Goal: Obtain resource: Download file/media

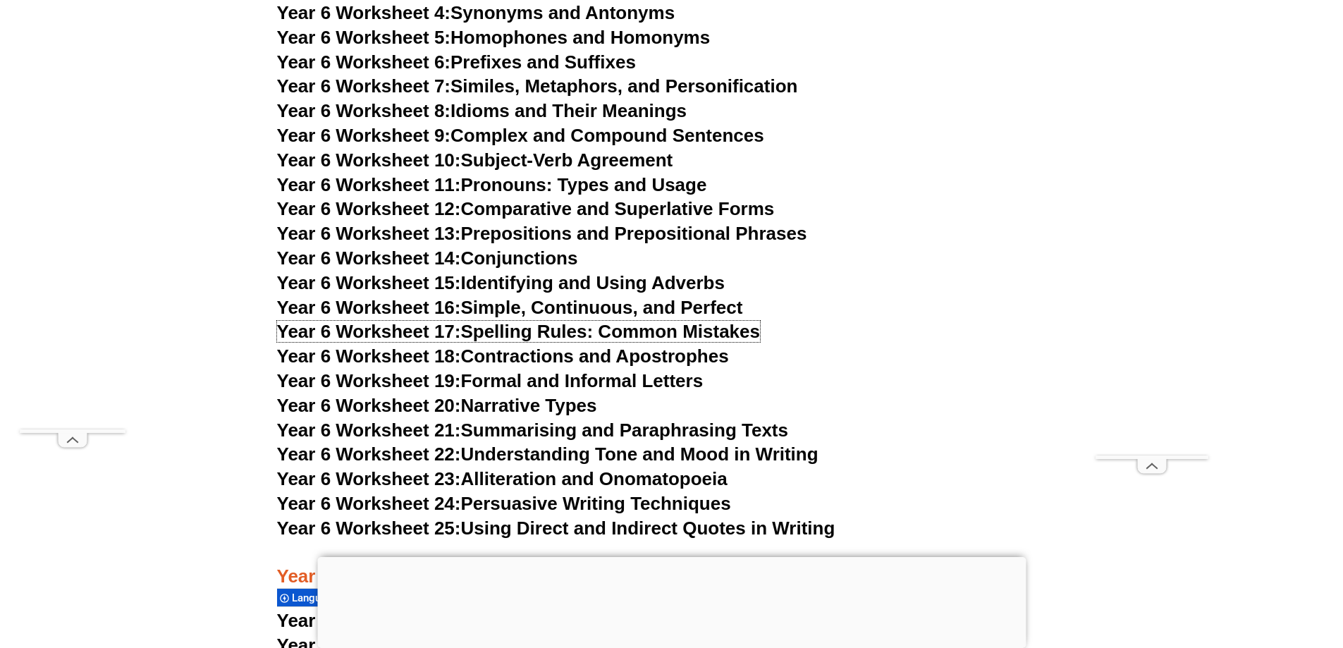
scroll to position [8456, 0]
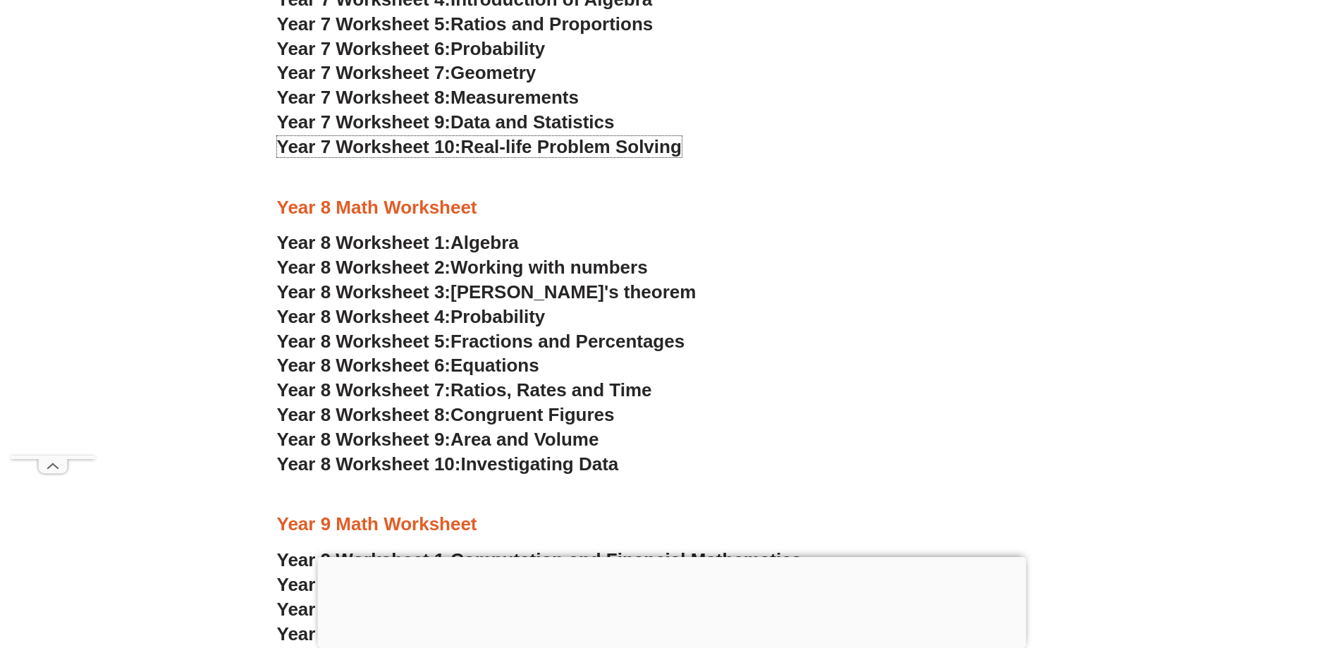
scroll to position [4300, 0]
